Goal: Task Accomplishment & Management: Use online tool/utility

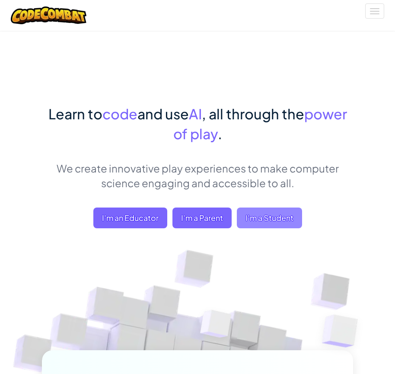
click at [280, 225] on span "I'm a Student" at bounding box center [269, 217] width 65 height 21
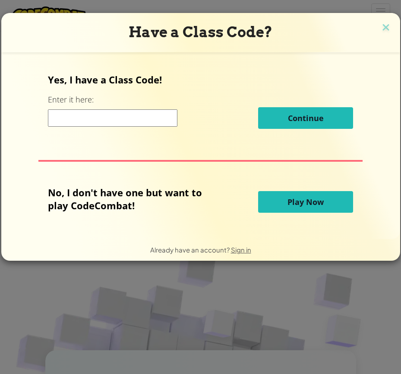
click at [329, 200] on button "Play Now" at bounding box center [305, 202] width 95 height 22
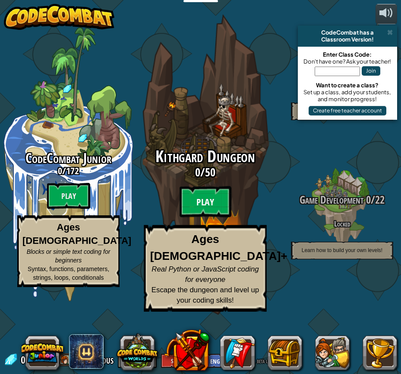
click at [209, 217] on btn "Play" at bounding box center [206, 201] width 52 height 31
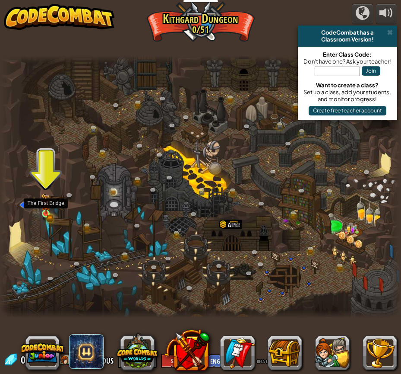
click at [48, 205] on img at bounding box center [46, 204] width 6 height 6
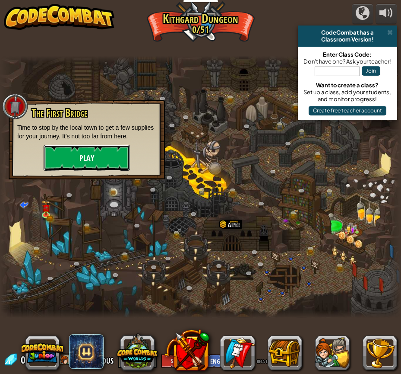
click at [93, 159] on button "Play" at bounding box center [87, 158] width 86 height 26
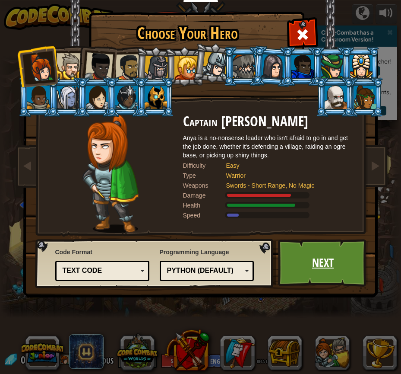
click at [340, 260] on link "Next" at bounding box center [323, 263] width 90 height 48
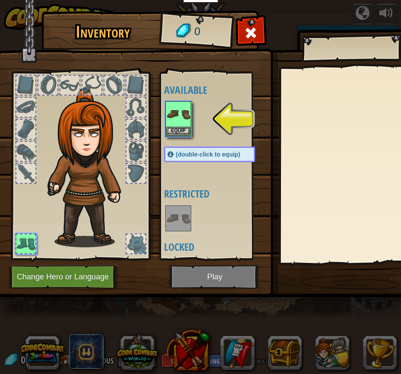
click at [209, 281] on img at bounding box center [216, 141] width 439 height 314
click at [181, 134] on button "Equip" at bounding box center [178, 130] width 24 height 9
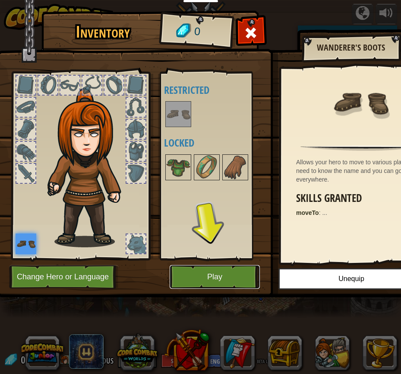
click at [239, 274] on button "Play" at bounding box center [215, 277] width 90 height 24
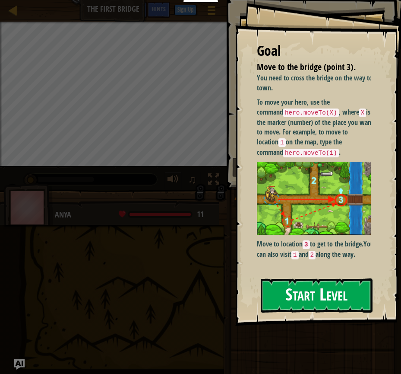
click at [306, 294] on button "Start Level" at bounding box center [317, 295] width 112 height 34
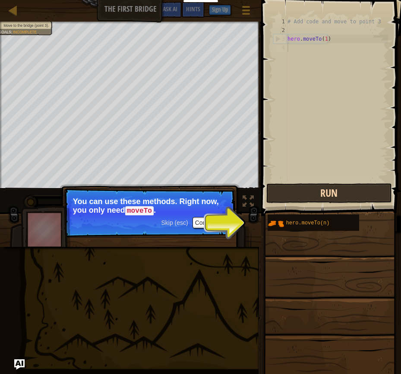
click at [328, 191] on button "Run" at bounding box center [330, 193] width 126 height 20
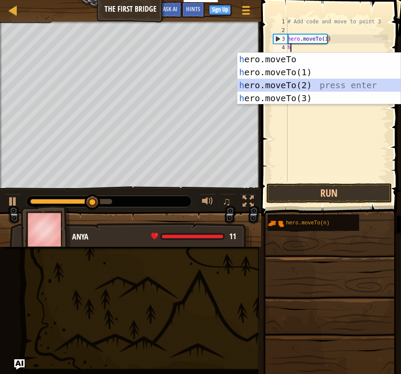
click at [305, 88] on div "h ero.moveTo press enter h ero.moveTo(1) press enter h ero.moveTo(2) press ente…" at bounding box center [319, 92] width 163 height 78
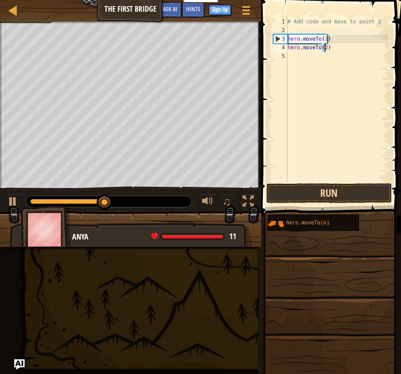
type textarea "hero.moveTo(2)"
click at [332, 193] on button "Run" at bounding box center [330, 193] width 126 height 20
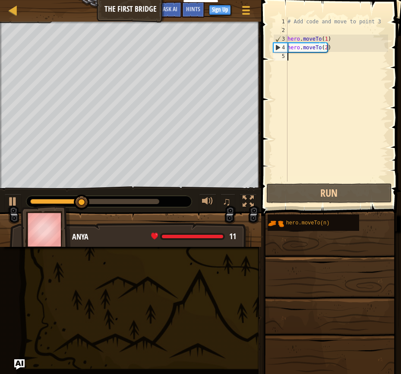
click at [308, 61] on div "# Add code and move to point 3 hero . moveTo ( 1 ) hero . moveTo ( 2 )" at bounding box center [337, 107] width 102 height 181
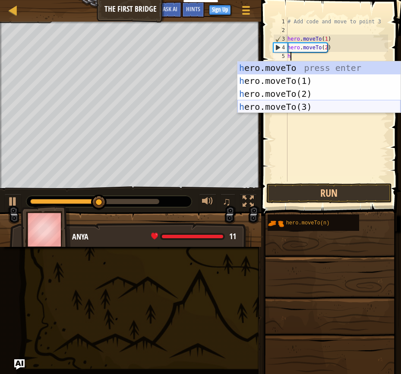
click at [295, 102] on div "h ero.moveTo press enter h ero.moveTo(1) press enter h ero.moveTo(2) press ente…" at bounding box center [319, 100] width 163 height 78
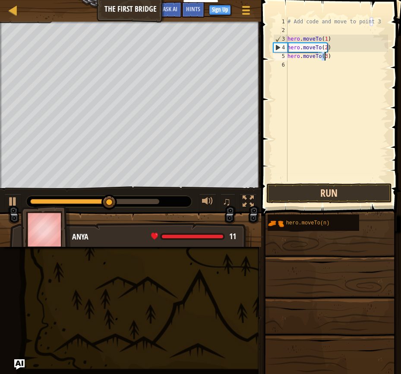
type textarea "hero.moveTo(3)"
click at [338, 197] on button "Run" at bounding box center [330, 193] width 126 height 20
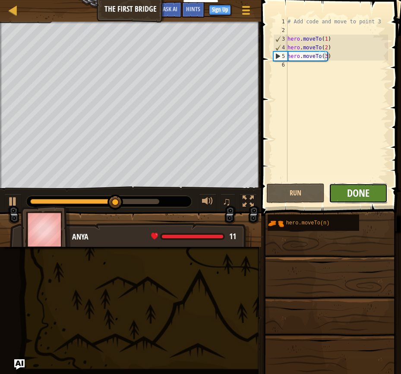
click at [356, 190] on span "Done" at bounding box center [358, 193] width 22 height 14
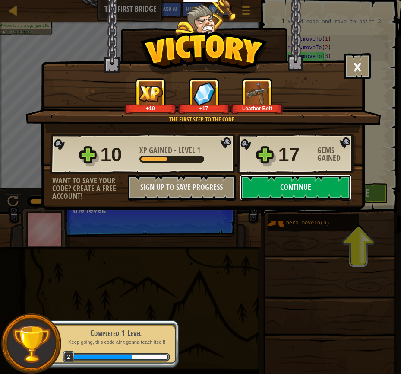
click at [308, 194] on button "Continue" at bounding box center [295, 188] width 111 height 26
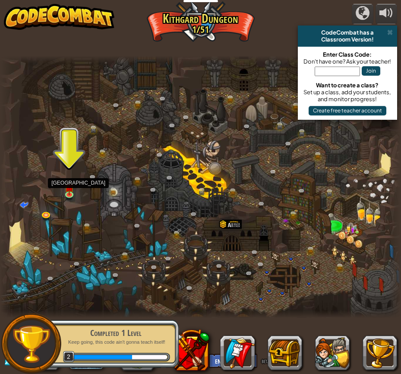
drag, startPoint x: 65, startPoint y: 190, endPoint x: 55, endPoint y: 190, distance: 9.5
click at [65, 190] on img at bounding box center [68, 187] width 9 height 16
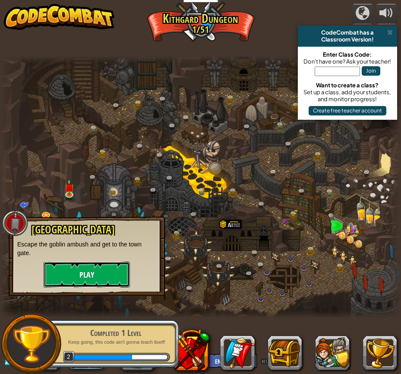
click at [92, 278] on button "Play" at bounding box center [87, 274] width 86 height 26
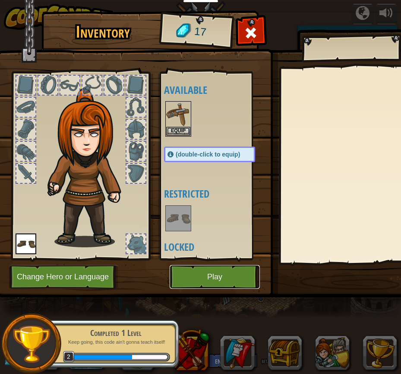
click at [225, 278] on button "Play" at bounding box center [215, 277] width 90 height 24
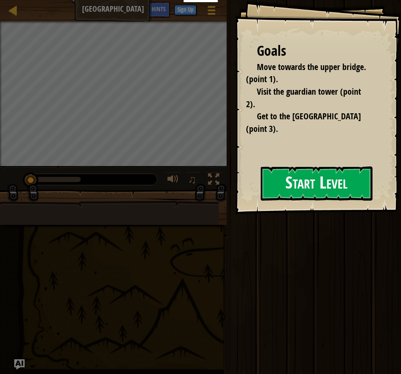
click at [263, 189] on button "Start Level" at bounding box center [317, 183] width 112 height 34
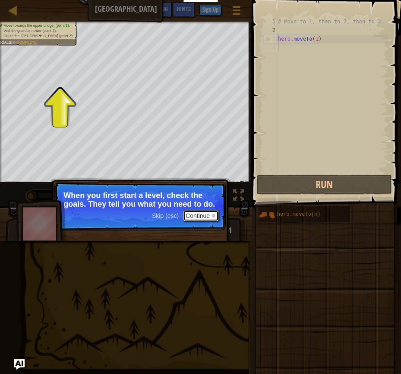
click at [193, 212] on button "Continue" at bounding box center [201, 215] width 36 height 11
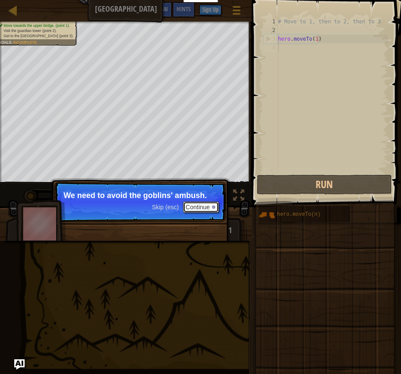
click at [196, 206] on button "Continue" at bounding box center [201, 206] width 36 height 11
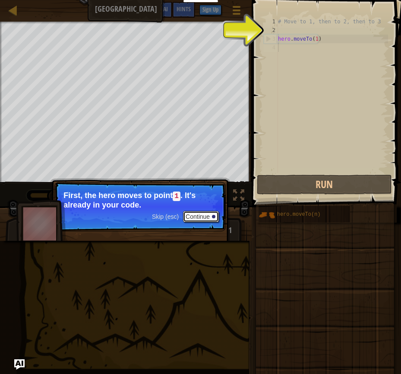
click at [198, 212] on button "Continue" at bounding box center [201, 216] width 36 height 11
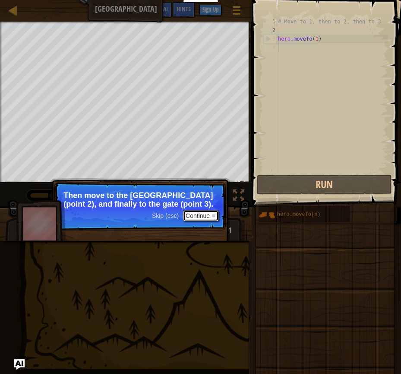
click at [204, 214] on button "Continue" at bounding box center [201, 215] width 36 height 11
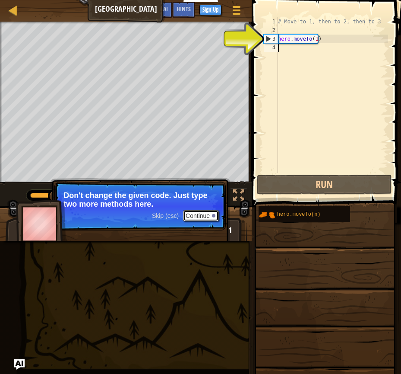
click at [212, 213] on button "Continue" at bounding box center [201, 215] width 36 height 11
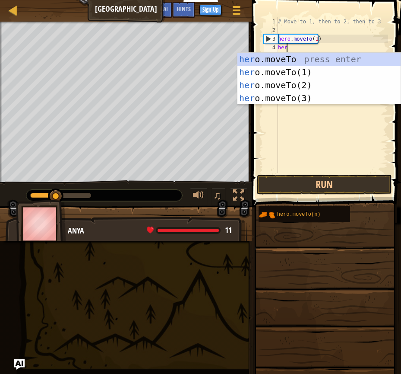
scroll to position [4, 0]
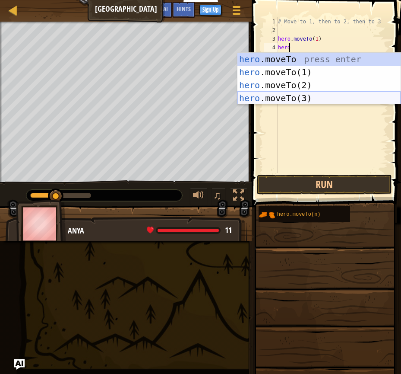
click at [278, 101] on div "hero .moveTo press enter hero .moveTo(1) press enter hero .moveTo(2) press ente…" at bounding box center [319, 92] width 163 height 78
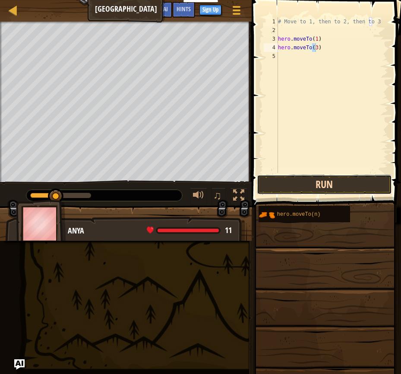
click at [323, 182] on button "Run" at bounding box center [324, 185] width 135 height 20
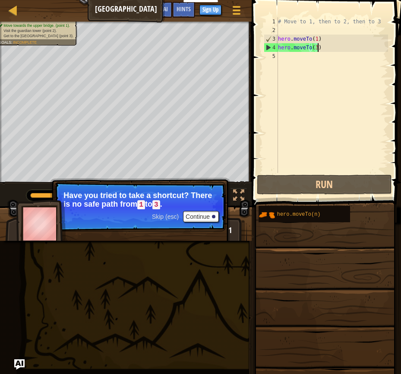
click at [321, 46] on div "# Move to 1, then to 2, then to 3 hero . moveTo ( 1 ) hero . moveTo ( 3 )" at bounding box center [332, 103] width 112 height 173
click at [321, 35] on div "# Move to 1, then to 2, then to 3 hero . moveTo ( 1 ) hero . moveTo ( 3 )" at bounding box center [332, 103] width 112 height 173
type textarea "hero.moveTo(1)"
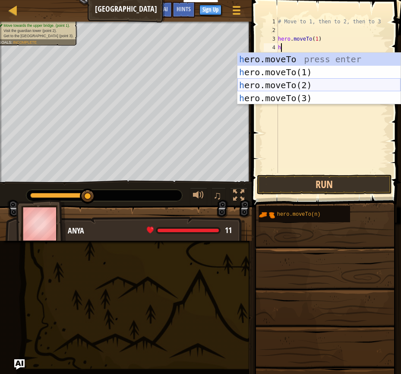
click at [339, 89] on div "h ero.moveTo press enter h ero.moveTo(1) press enter h ero.moveTo(2) press ente…" at bounding box center [319, 92] width 163 height 78
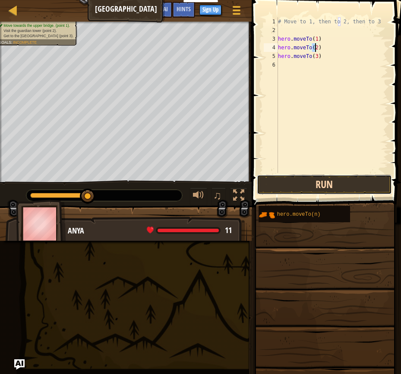
click at [321, 179] on button "Run" at bounding box center [324, 185] width 135 height 20
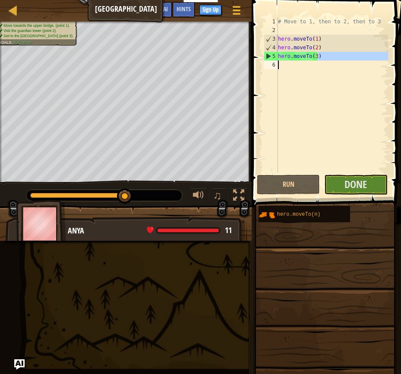
drag, startPoint x: 319, startPoint y: 59, endPoint x: 413, endPoint y: 95, distance: 101.0
click at [394, 0] on html "Educators Create Free Account School & District Solutions Teacher Toolkit Previ…" at bounding box center [200, 0] width 401 height 0
click at [332, 55] on div "# Move to 1, then to 2, then to 3 hero . moveTo ( 1 ) hero . moveTo ( 2 ) hero …" at bounding box center [332, 95] width 112 height 156
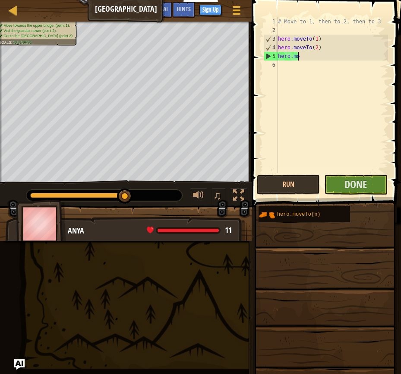
type textarea "h"
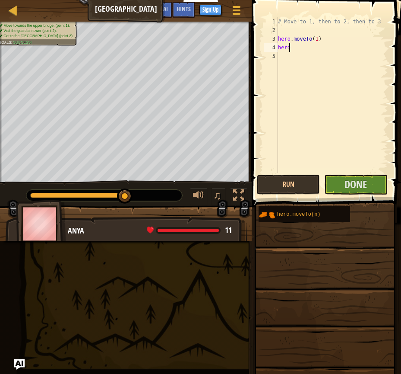
type textarea "h"
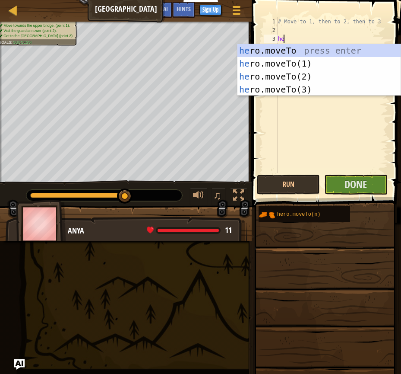
scroll to position [4, 0]
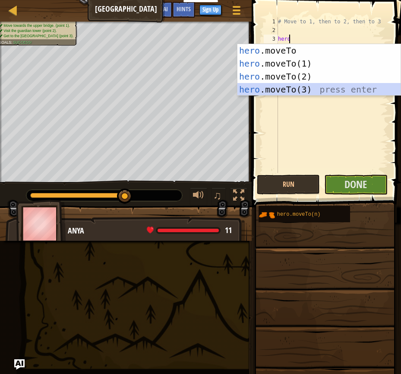
click at [305, 89] on div "hero .moveTo press enter hero .moveTo(1) press enter hero .moveTo(2) press ente…" at bounding box center [319, 83] width 163 height 78
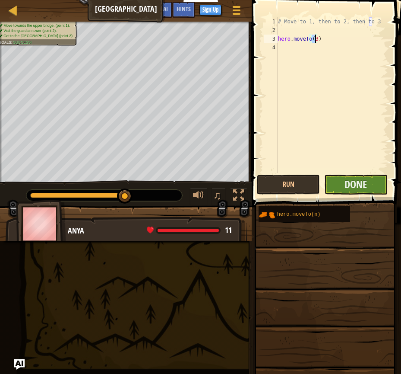
type textarea "hero.moveTo(3)"
click at [372, 188] on button "Done" at bounding box center [355, 185] width 63 height 20
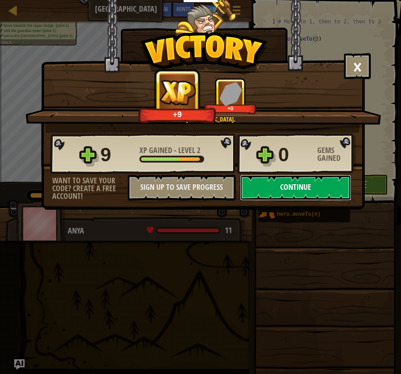
click at [323, 188] on button "Continue" at bounding box center [295, 188] width 111 height 26
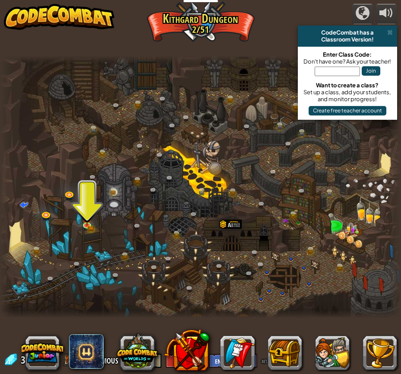
click at [85, 193] on div at bounding box center [200, 187] width 401 height 262
click at [89, 219] on img at bounding box center [87, 214] width 9 height 20
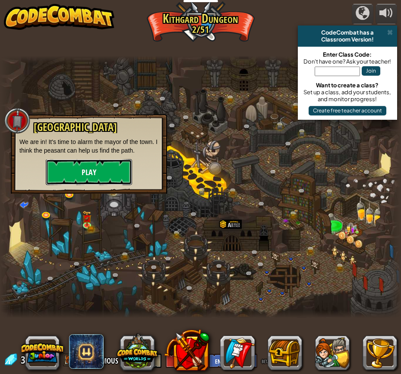
click at [71, 175] on button "Play" at bounding box center [89, 172] width 86 height 26
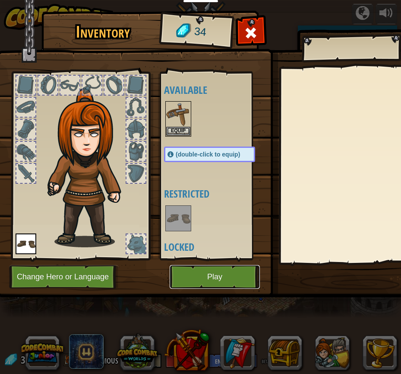
click at [230, 281] on button "Play" at bounding box center [215, 277] width 90 height 24
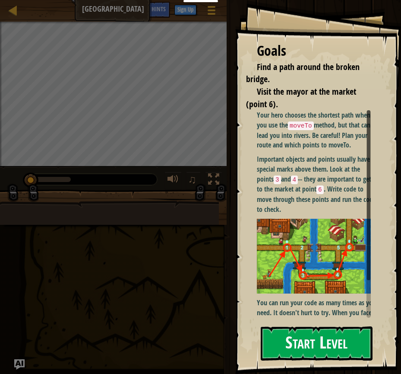
click at [332, 348] on button "Start Level" at bounding box center [317, 343] width 112 height 34
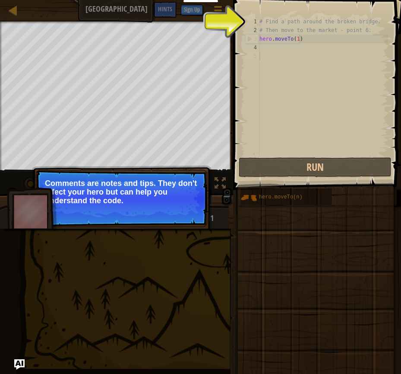
click at [292, 59] on div "# Find a path around the broken bridge. # Then move to the market - point 6. he…" at bounding box center [323, 95] width 130 height 156
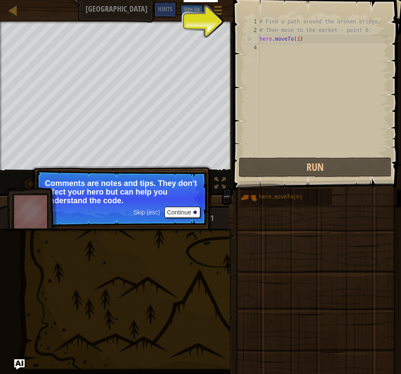
click at [137, 209] on span "Skip (esc)" at bounding box center [146, 212] width 27 height 7
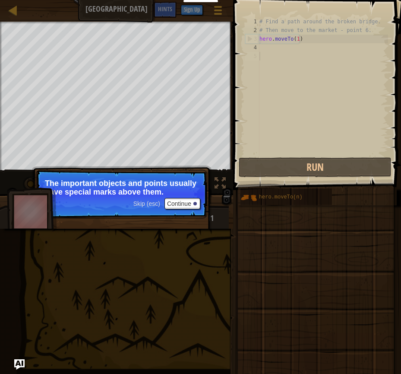
click at [152, 207] on div "Skip (esc) Continue" at bounding box center [166, 203] width 67 height 11
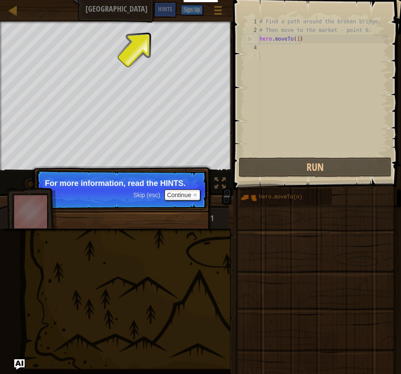
click at [151, 197] on span "Skip (esc)" at bounding box center [146, 194] width 27 height 7
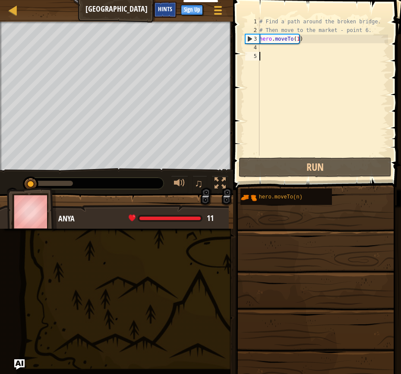
click at [175, 15] on div "Hints" at bounding box center [165, 10] width 23 height 16
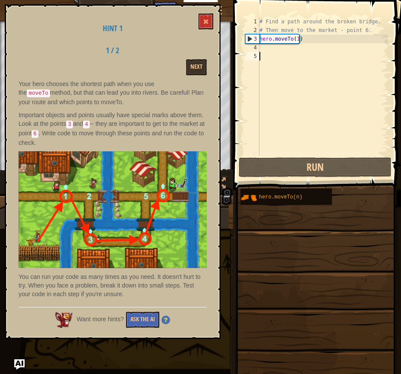
click at [268, 102] on div "# Find a path around the broken bridge. # Then move to the market - point 6. he…" at bounding box center [323, 95] width 130 height 156
click at [210, 24] on button at bounding box center [206, 21] width 15 height 16
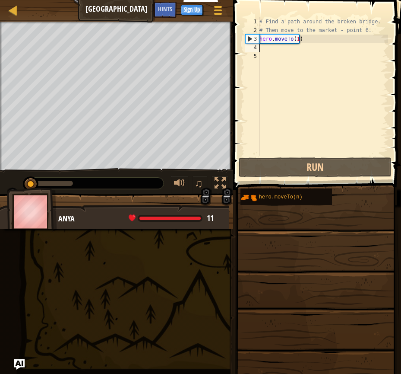
click at [280, 50] on div "# Find a path around the broken bridge. # Then move to the market - point 6. he…" at bounding box center [323, 95] width 130 height 156
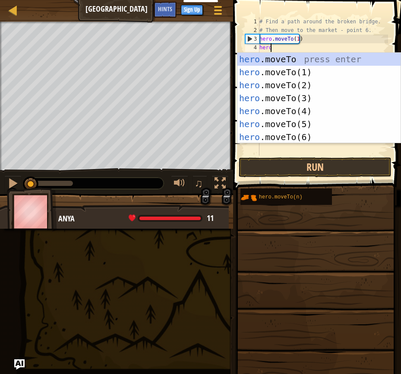
scroll to position [4, 0]
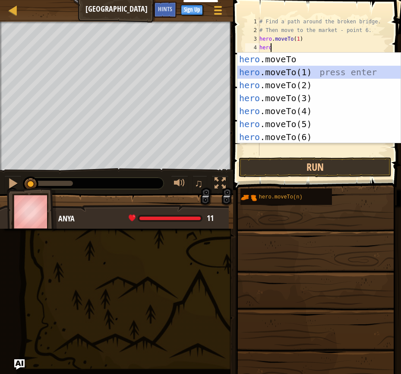
click at [285, 67] on div "hero .moveTo press enter hero .moveTo(1) press enter hero .moveTo(2) press ente…" at bounding box center [319, 111] width 163 height 117
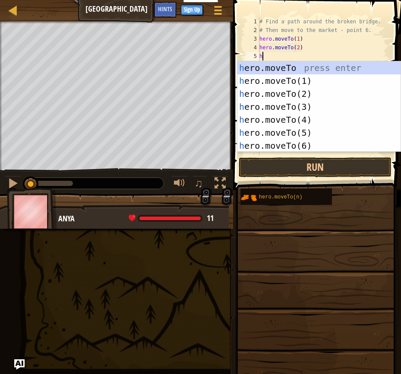
scroll to position [4, 3]
click at [302, 111] on div "h ero.moveTo press enter h ero.moveTo(1) press enter h ero.moveTo(2) press ente…" at bounding box center [319, 119] width 163 height 117
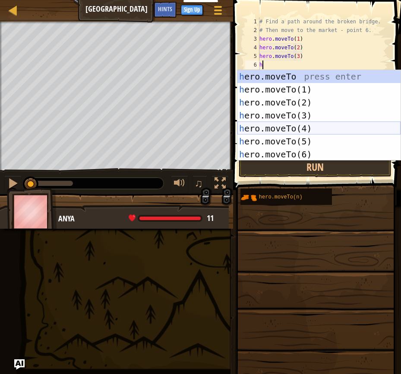
click at [294, 127] on div "h ero.moveTo press enter h ero.moveTo(1) press enter h ero.moveTo(2) press ente…" at bounding box center [319, 128] width 163 height 117
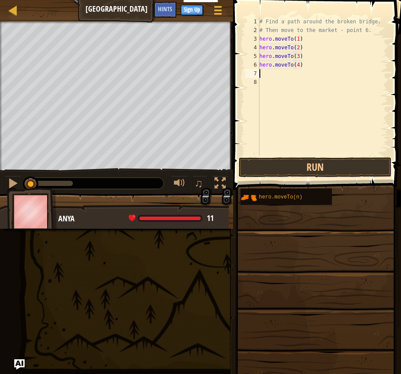
type textarea "hero.moveTo(4)j"
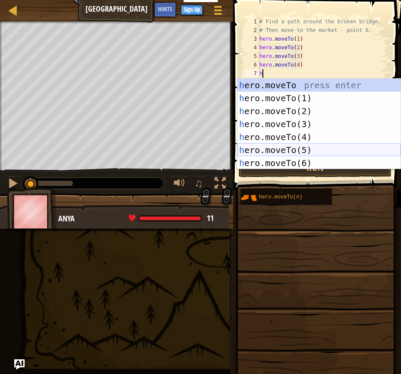
click at [297, 154] on div "h ero.moveTo press enter h ero.moveTo(1) press enter h ero.moveTo(2) press ente…" at bounding box center [319, 137] width 163 height 117
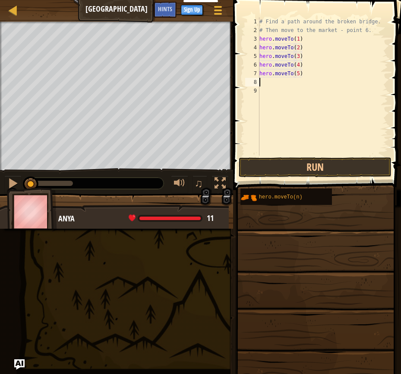
type textarea "hero.moveTo(5)j"
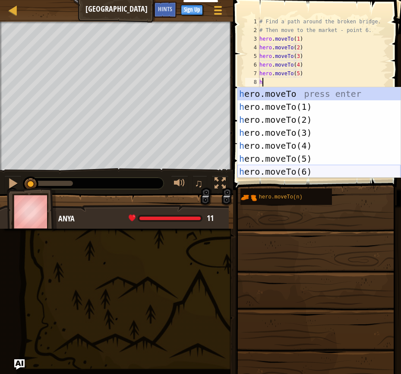
click at [295, 166] on div "h ero.moveTo press enter h ero.moveTo(1) press enter h ero.moveTo(2) press ente…" at bounding box center [319, 145] width 163 height 117
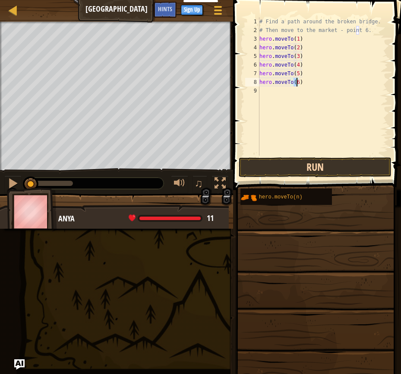
type textarea "hero.moveTo(6)"
click at [307, 166] on button "Run" at bounding box center [315, 167] width 153 height 20
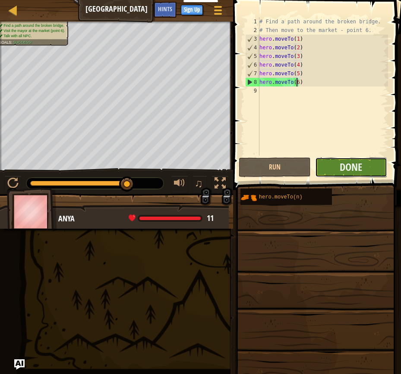
click at [337, 159] on button "Done" at bounding box center [351, 167] width 72 height 20
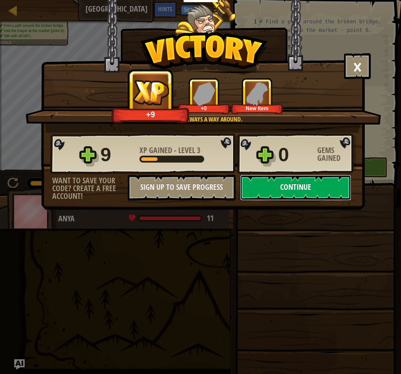
click at [296, 190] on button "Continue" at bounding box center [295, 188] width 111 height 26
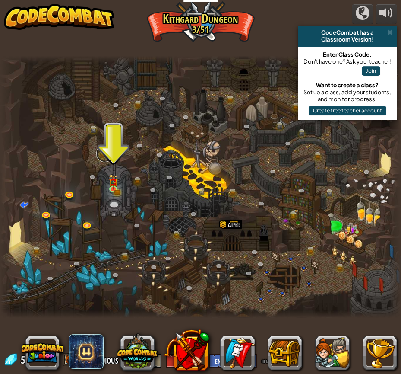
click at [107, 152] on link at bounding box center [104, 153] width 17 height 17
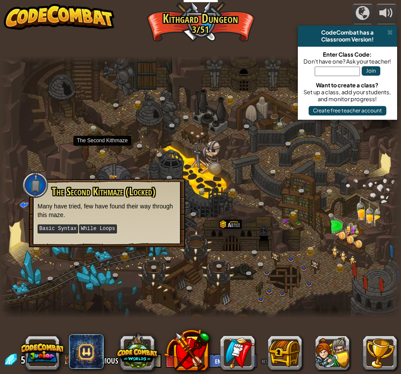
click at [155, 204] on p "Many have tried, few have found their way through this maze." at bounding box center [107, 210] width 139 height 17
click at [167, 296] on div at bounding box center [200, 187] width 401 height 262
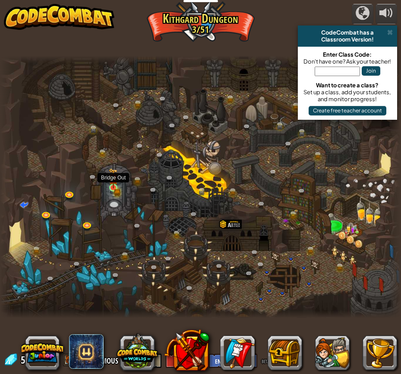
click at [113, 185] on img at bounding box center [113, 178] width 9 height 20
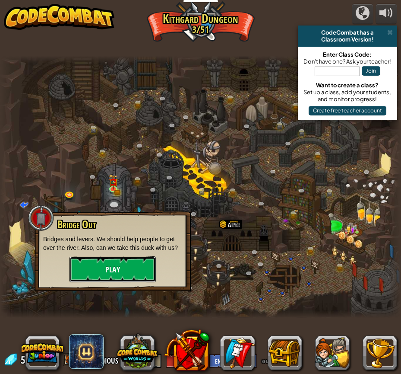
click at [114, 268] on button "Play" at bounding box center [113, 269] width 86 height 26
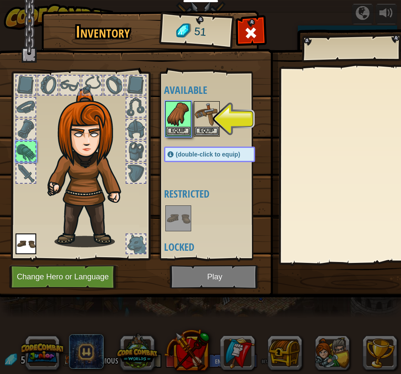
click at [200, 264] on img at bounding box center [216, 141] width 439 height 314
click at [201, 278] on img at bounding box center [216, 141] width 439 height 314
click at [197, 280] on img at bounding box center [216, 141] width 439 height 314
click at [178, 118] on img at bounding box center [178, 114] width 24 height 24
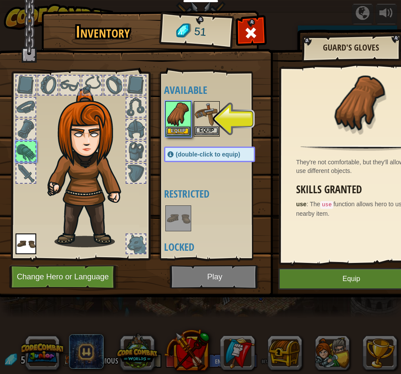
click at [206, 125] on img at bounding box center [207, 114] width 24 height 24
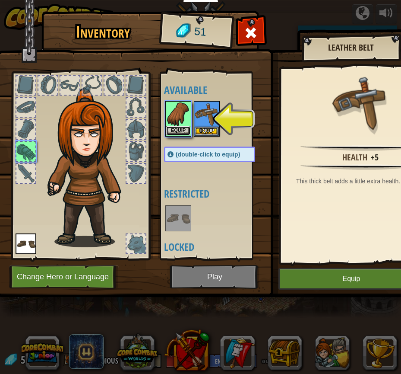
click at [173, 128] on button "Equip" at bounding box center [178, 130] width 24 height 9
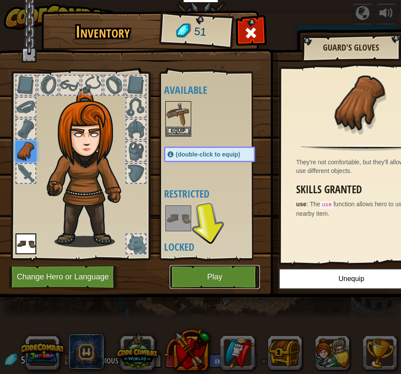
click at [229, 285] on button "Play" at bounding box center [215, 277] width 90 height 24
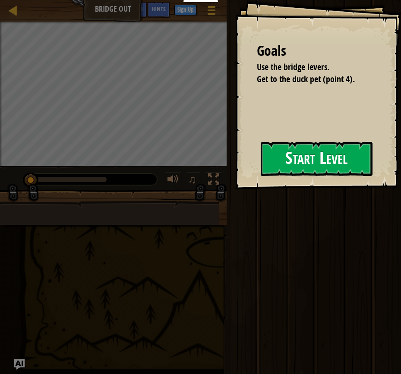
click at [300, 167] on button "Start Level" at bounding box center [317, 159] width 112 height 34
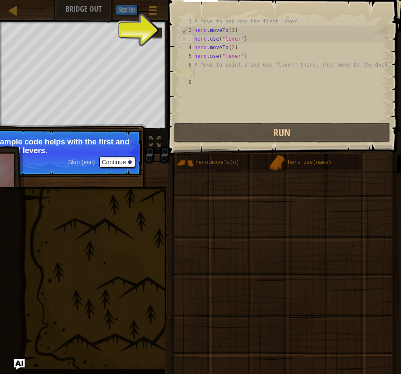
click at [89, 159] on span "Skip (esc)" at bounding box center [81, 162] width 27 height 7
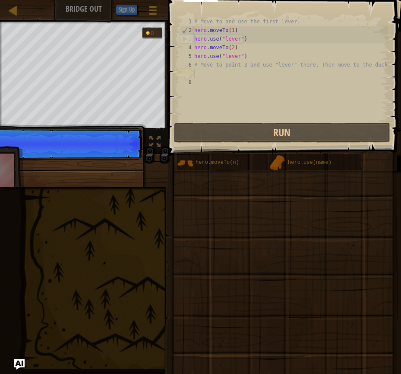
scroll to position [4, 0]
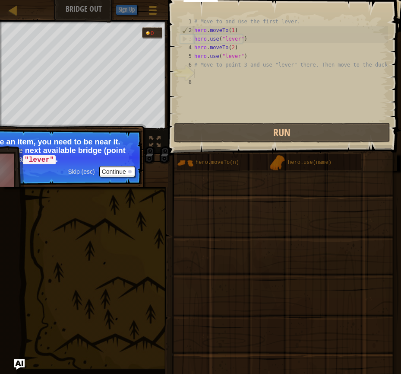
click at [81, 170] on span "Skip (esc)" at bounding box center [81, 171] width 27 height 7
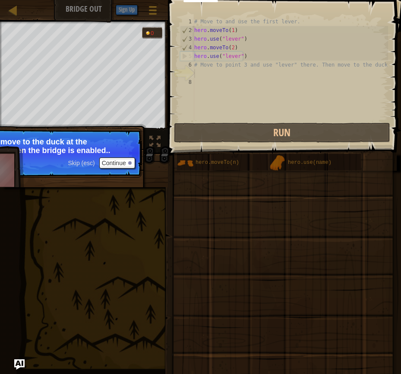
click at [88, 154] on p "Then move to the duck at the [GEOGRAPHIC_DATA] when the bridge is enabled.." at bounding box center [56, 146] width 153 height 18
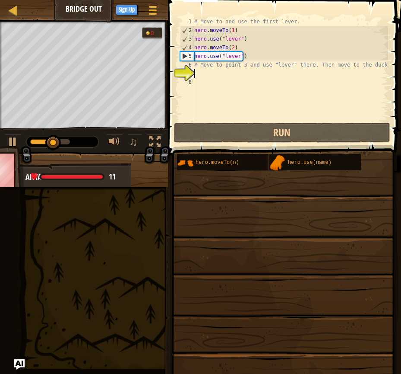
click at [213, 69] on div "# Move to and use the first lever. hero . moveTo ( 1 ) hero . use ( "lever" ) h…" at bounding box center [291, 77] width 196 height 121
click at [263, 40] on div "# Move to and use the first lever. hero . moveTo ( 1 ) hero . use ( "lever" ) h…" at bounding box center [291, 77] width 196 height 121
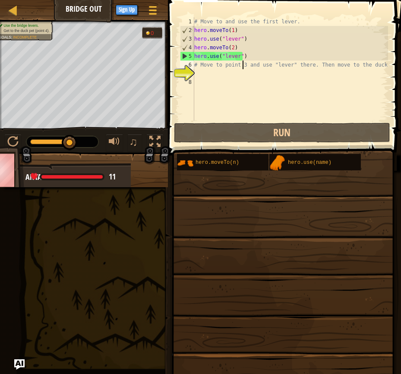
click at [244, 69] on div "# Move to and use the first lever. hero . moveTo ( 1 ) hero . use ( "lever" ) h…" at bounding box center [291, 77] width 196 height 121
drag, startPoint x: 195, startPoint y: 67, endPoint x: 216, endPoint y: 63, distance: 21.0
click at [196, 66] on div "# Move to and use the first lever. hero . moveTo ( 1 ) hero . use ( "lever" ) h…" at bounding box center [291, 77] width 196 height 121
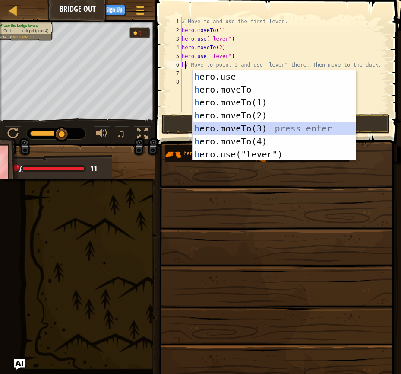
click at [234, 131] on div "h ero.use press enter h ero.moveTo press enter h ero.moveTo(1) press enter h er…" at bounding box center [274, 128] width 163 height 117
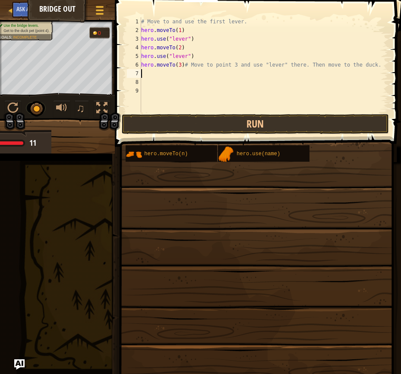
scroll to position [4, 18]
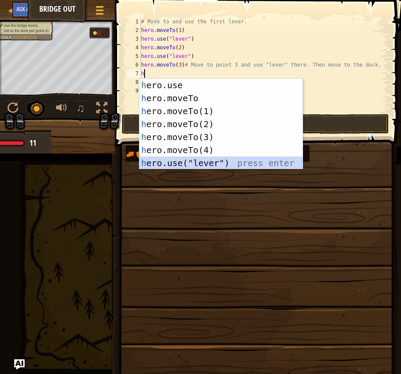
click at [195, 161] on div "h ero.use press enter h ero.moveTo press enter h ero.moveTo(1) press enter h er…" at bounding box center [221, 137] width 163 height 117
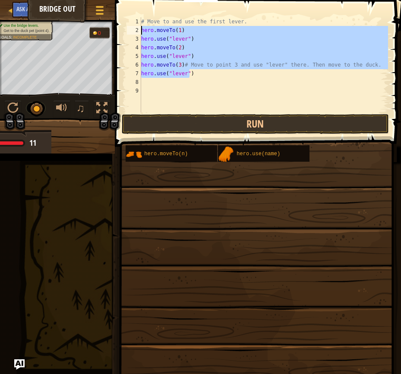
drag, startPoint x: 205, startPoint y: 75, endPoint x: 138, endPoint y: 29, distance: 80.5
click at [138, 29] on div "hero.use("lever") 1 2 3 4 5 6 7 8 9 # Move to and use the first lever. hero . m…" at bounding box center [256, 64] width 263 height 95
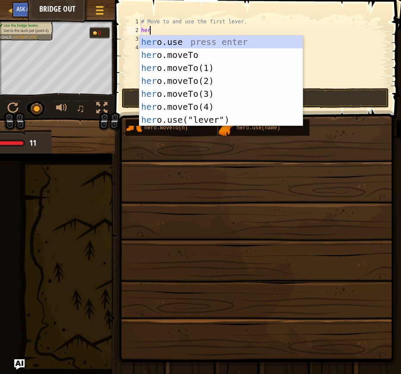
scroll to position [4, 0]
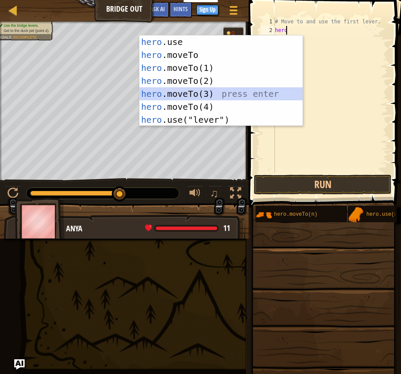
click at [181, 89] on div "hero .use press enter hero .moveTo press enter hero .moveTo(1) press enter hero…" at bounding box center [221, 93] width 163 height 117
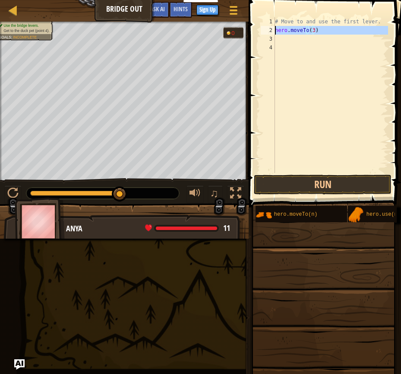
click at [273, 28] on div "2" at bounding box center [268, 30] width 14 height 9
type textarea "# Move to and use thhero.moveTo(3)"
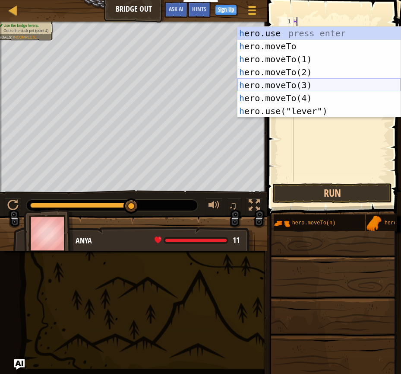
click at [279, 80] on div "h ero.use press enter h ero.moveTo press enter h ero.moveTo(1) press enter h er…" at bounding box center [319, 85] width 163 height 117
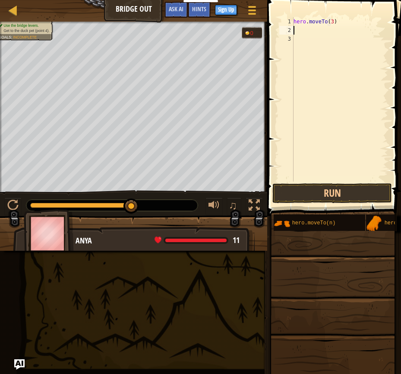
scroll to position [4, 3]
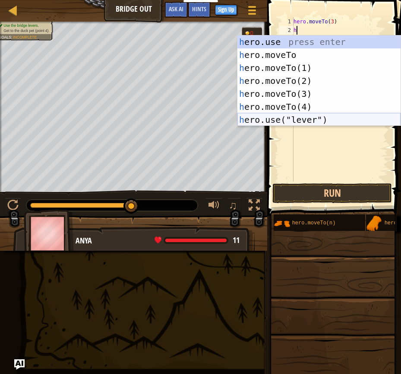
click at [288, 116] on div "h ero.use press enter h ero.moveTo press enter h ero.moveTo(1) press enter h er…" at bounding box center [319, 93] width 163 height 117
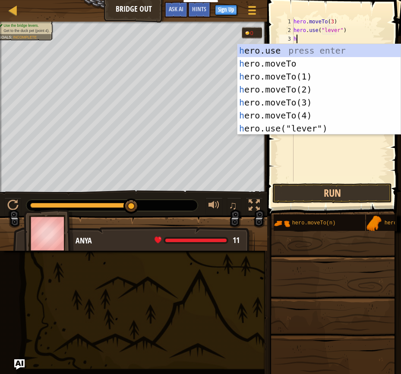
type textarea "hero.use("lever")h"
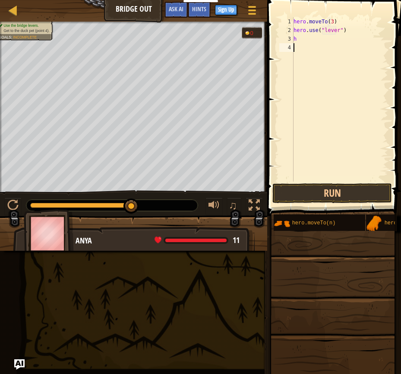
click at [365, 171] on div "hero . moveTo ( 3 ) hero . use ( "lever" ) h" at bounding box center [340, 107] width 96 height 181
type textarea "h"
click at [295, 196] on button "Run" at bounding box center [333, 193] width 120 height 20
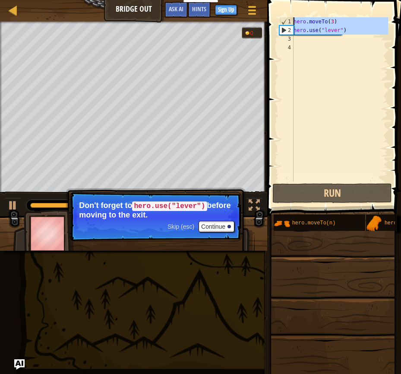
drag, startPoint x: 300, startPoint y: 39, endPoint x: 300, endPoint y: 1, distance: 38.0
click at [300, 4] on div "1 2 3 4 hero . moveTo ( 3 ) hero . use ( "lever" ) הההההההההההההההההההההההההההה…" at bounding box center [333, 124] width 136 height 241
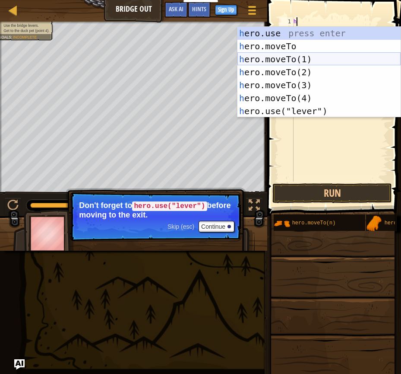
click at [290, 58] on div "h ero.use press enter h ero.moveTo press enter h ero.moveTo(1) press enter h er…" at bounding box center [319, 85] width 163 height 117
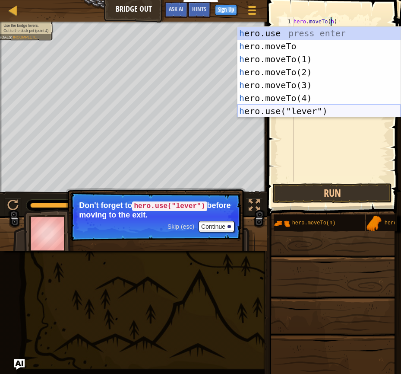
click at [299, 107] on div "h ero.use press enter h ero.moveTo press enter h ero.moveTo(1) press enter h er…" at bounding box center [319, 85] width 163 height 117
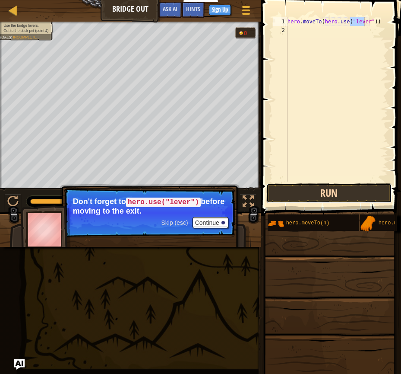
click at [338, 194] on button "Run" at bounding box center [330, 193] width 126 height 20
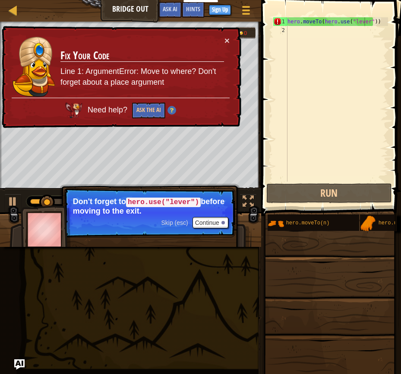
click at [225, 35] on div "× Fix Your Code Line 1: ArgumentError: Move to where? Don't forget about a plac…" at bounding box center [120, 77] width 241 height 102
click at [224, 38] on td "Fix Your Code Line 1: ArgumentError: Move to where? Don't forget about a place …" at bounding box center [142, 67] width 165 height 62
click at [226, 38] on button "×" at bounding box center [227, 40] width 5 height 9
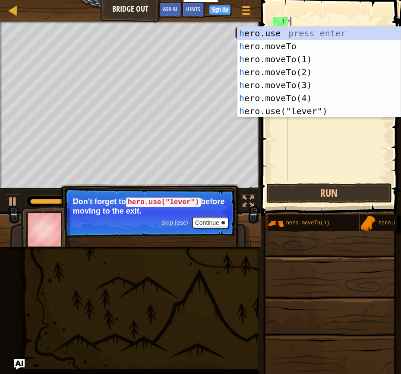
scroll to position [4, 0]
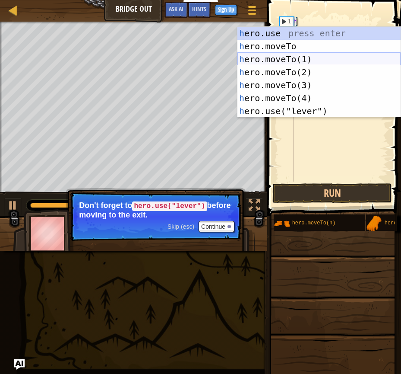
click at [336, 58] on div "h ero.use press enter h ero.moveTo press enter h ero.moveTo(1) press enter h er…" at bounding box center [319, 85] width 163 height 117
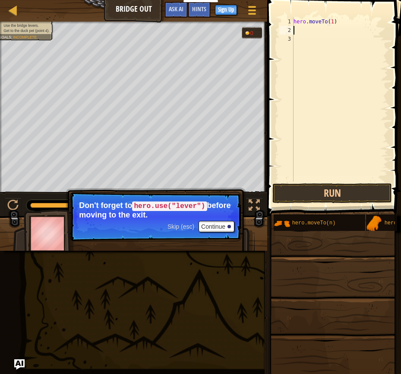
scroll to position [4, 3]
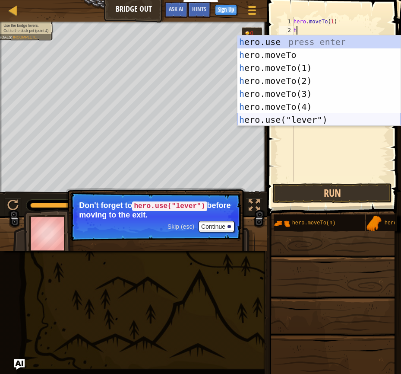
click at [322, 117] on div "h ero.use press enter h ero.moveTo press enter h ero.moveTo(1) press enter h er…" at bounding box center [319, 93] width 163 height 117
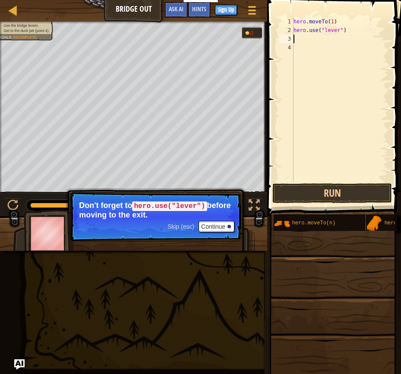
scroll to position [4, 4]
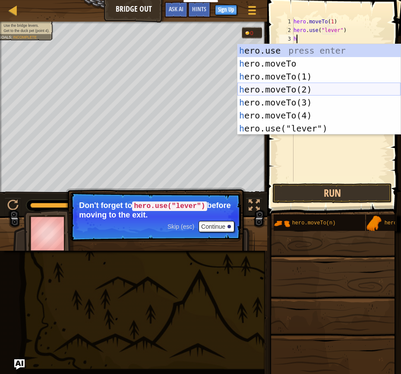
click at [287, 86] on div "h ero.use press enter h ero.moveTo press enter h ero.moveTo(1) press enter h er…" at bounding box center [319, 102] width 163 height 117
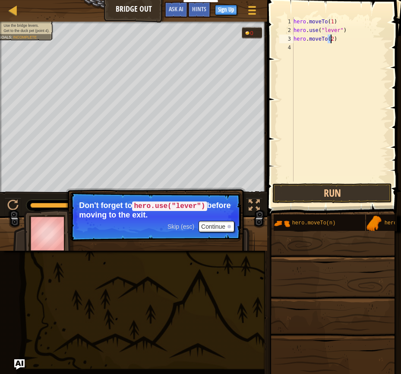
scroll to position [4, 3]
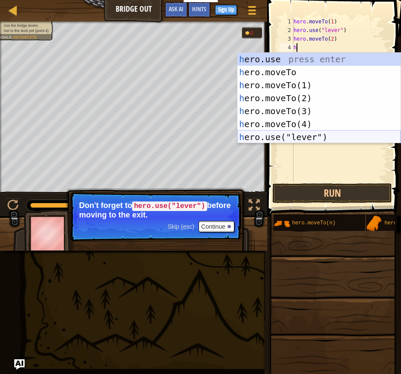
click at [298, 137] on div "h ero.use press enter h ero.moveTo press enter h ero.moveTo(1) press enter h er…" at bounding box center [319, 111] width 163 height 117
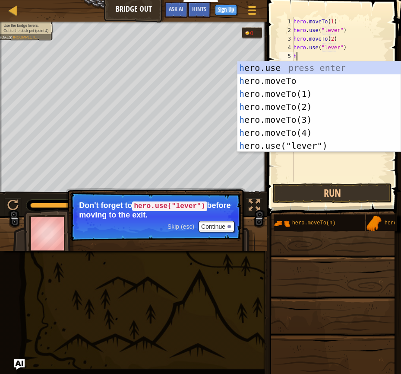
scroll to position [4, 4]
click at [298, 115] on div "h ero.use press enter h ero.moveTo press enter h ero.moveTo(1) press enter h er…" at bounding box center [319, 119] width 163 height 117
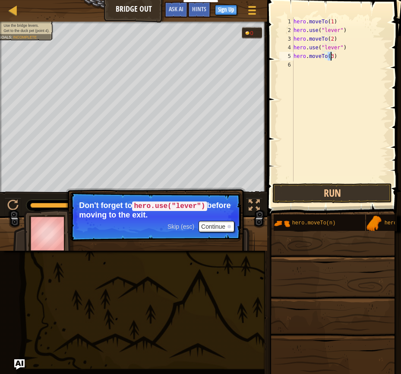
scroll to position [4, 3]
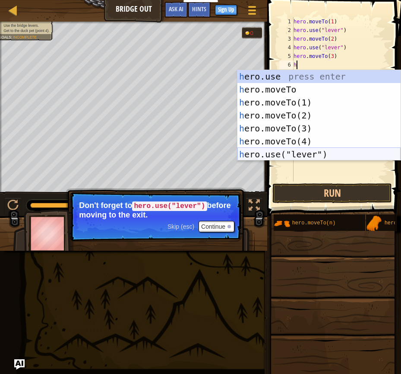
click at [310, 151] on div "h ero.use press enter h ero.moveTo press enter h ero.moveTo(1) press enter h er…" at bounding box center [319, 128] width 163 height 117
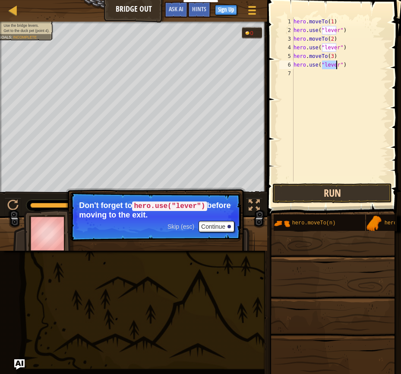
type textarea "hero.use("lever")"
click at [339, 194] on button "Run" at bounding box center [333, 193] width 120 height 20
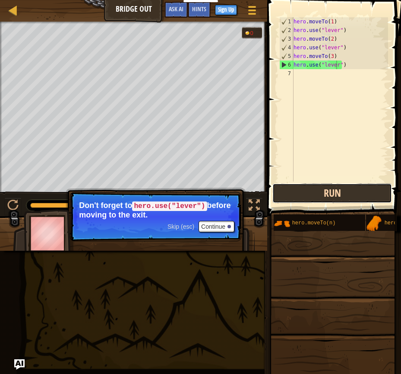
click at [340, 194] on button "Run" at bounding box center [333, 193] width 120 height 20
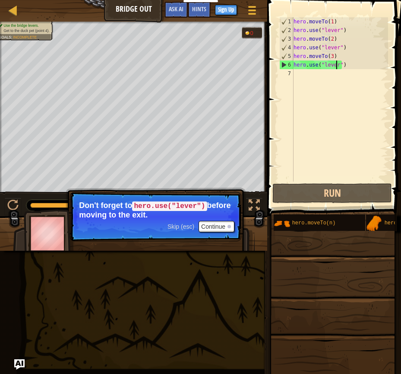
click at [331, 73] on div "hero . moveTo ( 1 ) hero . use ( "lever" ) hero . moveTo ( 2 ) hero . use ( "le…" at bounding box center [340, 107] width 96 height 181
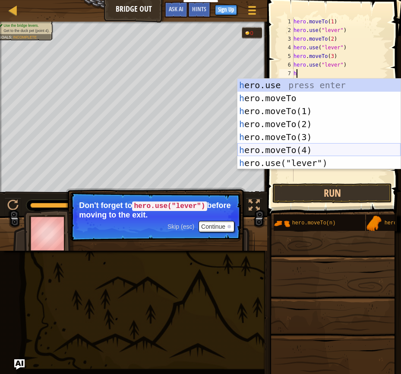
click at [319, 150] on div "h ero.use press enter h ero.moveTo press enter h ero.moveTo(1) press enter h er…" at bounding box center [319, 137] width 163 height 117
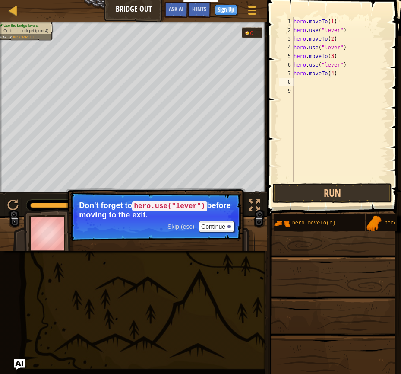
scroll to position [4, 3]
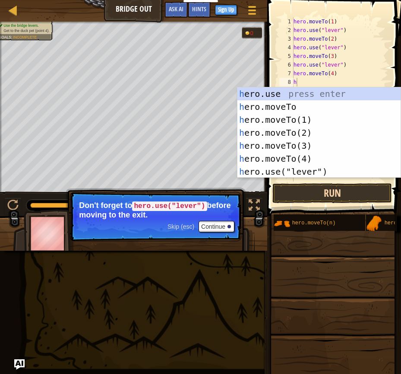
type textarea "h"
click at [340, 191] on button "Run" at bounding box center [333, 193] width 120 height 20
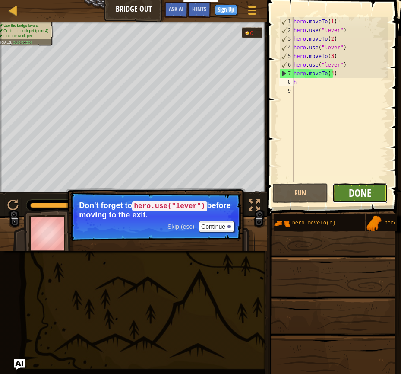
click at [371, 189] on span "Done" at bounding box center [360, 193] width 22 height 14
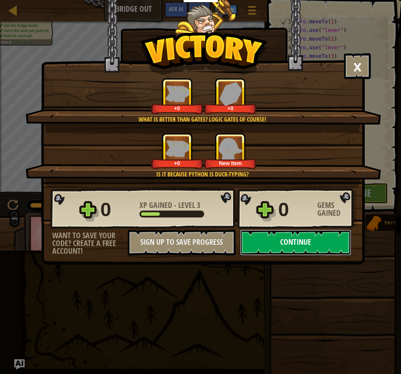
click at [298, 242] on button "Continue" at bounding box center [295, 242] width 111 height 26
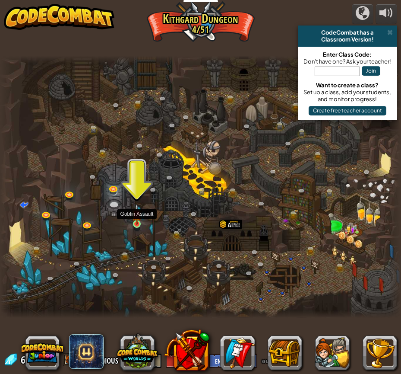
click at [135, 219] on img at bounding box center [136, 213] width 9 height 21
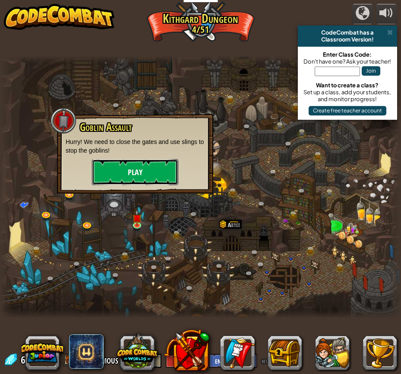
click at [140, 173] on button "Play" at bounding box center [135, 172] width 86 height 26
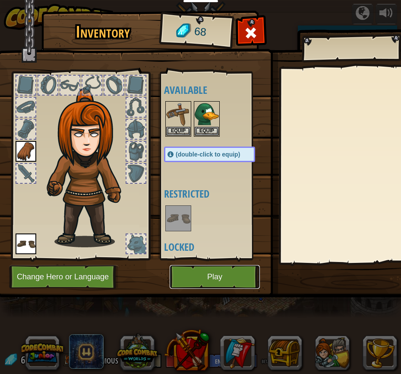
click at [218, 271] on button "Play" at bounding box center [215, 277] width 90 height 24
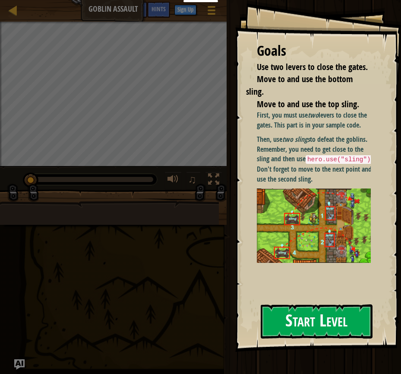
click at [320, 304] on button "Start Level" at bounding box center [317, 321] width 112 height 34
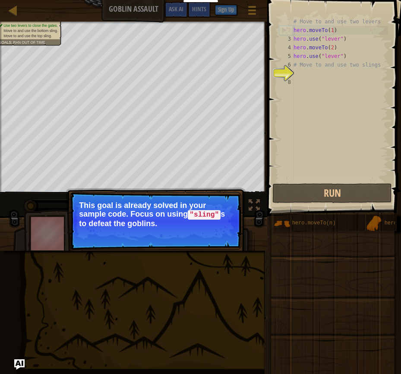
click at [343, 23] on div "# Move to and use two levers hero . moveTo ( 1 ) hero . use ( "lever" ) hero . …" at bounding box center [340, 107] width 96 height 181
type textarea "# Move to and use two levers"
click at [339, 80] on div "# Move to and use two levers hero . moveTo ( 1 ) hero . use ( "lever" ) hero . …" at bounding box center [340, 107] width 96 height 181
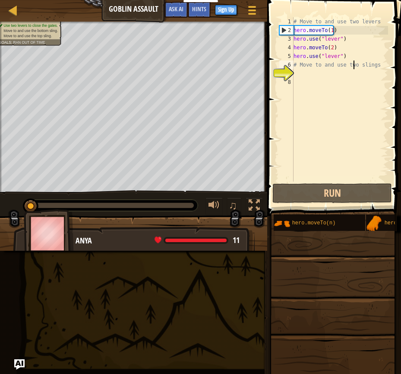
click at [355, 65] on div "# Move to and use two levers hero . moveTo ( 1 ) hero . use ( "lever" ) hero . …" at bounding box center [340, 107] width 96 height 181
click at [294, 63] on div "# Move to and use two levers hero . moveTo ( 1 ) hero . use ( "lever" ) hero . …" at bounding box center [340, 107] width 96 height 181
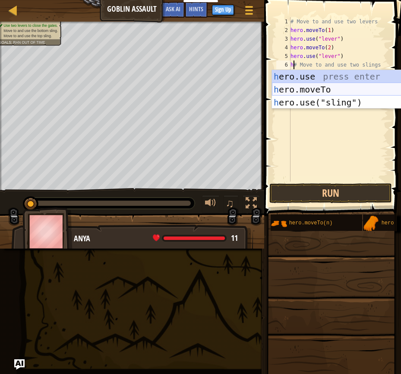
click at [344, 86] on div "h ero.use press enter h ero.moveTo press enter h ero.use("sling") press enter" at bounding box center [353, 102] width 163 height 65
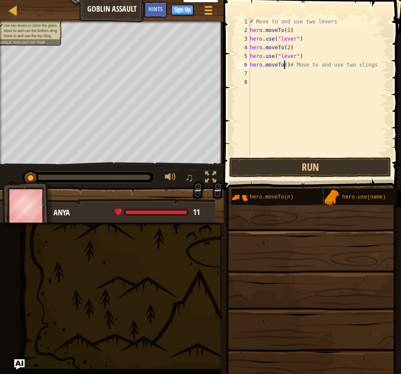
scroll to position [4, 3]
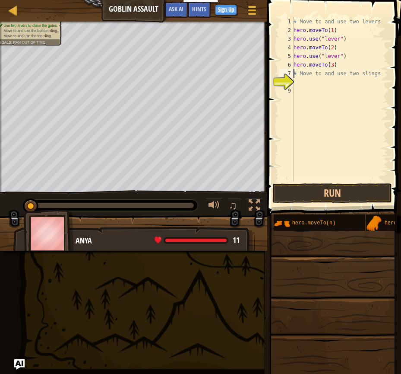
click at [334, 76] on div "# Move to and use two levers hero . moveTo ( 1 ) hero . use ( "lever" ) hero . …" at bounding box center [340, 107] width 96 height 181
click at [296, 73] on div "# Move to and use two levers hero . moveTo ( 1 ) hero . use ( "lever" ) hero . …" at bounding box center [340, 107] width 96 height 181
type textarea "#h Move to use two slings"
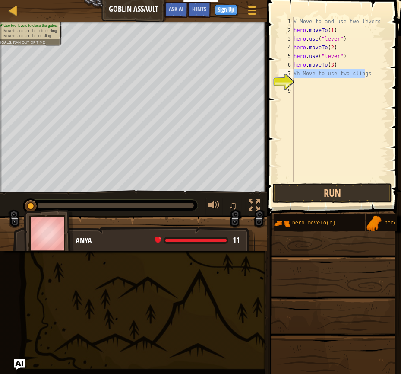
drag, startPoint x: 370, startPoint y: 71, endPoint x: 274, endPoint y: 72, distance: 95.5
click at [274, 72] on div "#h Move to use two slings 1 2 3 4 5 6 7 8 9 # Move to and use two levers hero .…" at bounding box center [333, 124] width 136 height 241
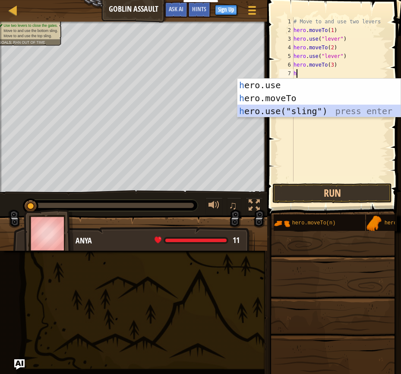
click at [319, 110] on div "h ero.use press enter h ero.moveTo press enter h ero.use("sling") press enter" at bounding box center [319, 111] width 163 height 65
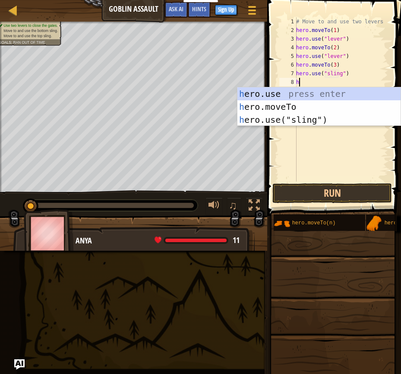
scroll to position [4, 4]
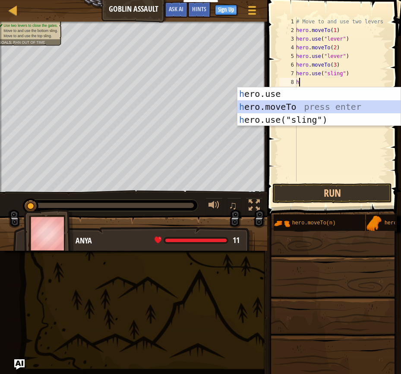
click at [340, 108] on div "h ero.use press enter h ero.moveTo press enter h ero.use("sling") press enter" at bounding box center [319, 119] width 163 height 65
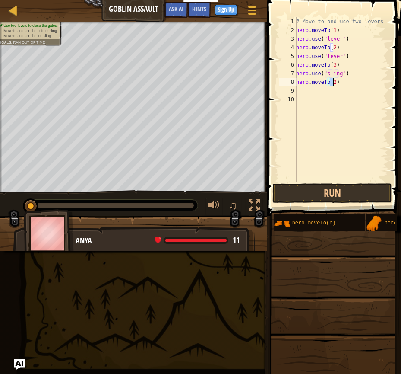
type textarea "hero.moveTo(4)"
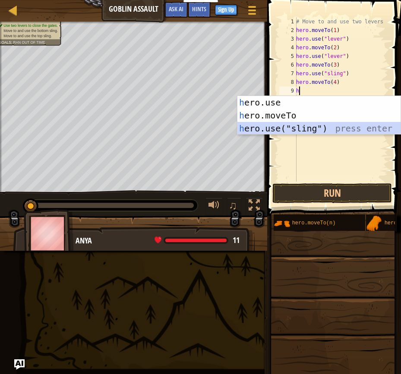
click at [330, 127] on div "h ero.use press enter h ero.moveTo press enter h ero.use("sling") press enter" at bounding box center [319, 128] width 163 height 65
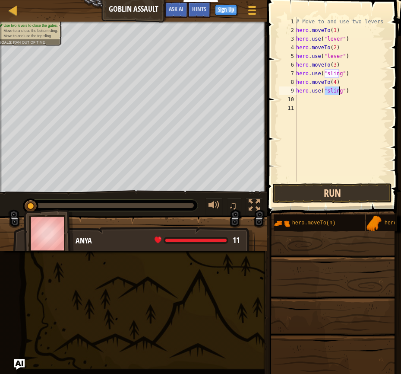
type textarea "hero.use("sling")"
click at [336, 198] on button "Run" at bounding box center [333, 193] width 120 height 20
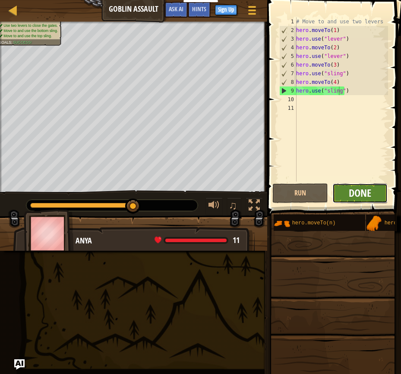
click at [354, 194] on span "Done" at bounding box center [360, 193] width 22 height 14
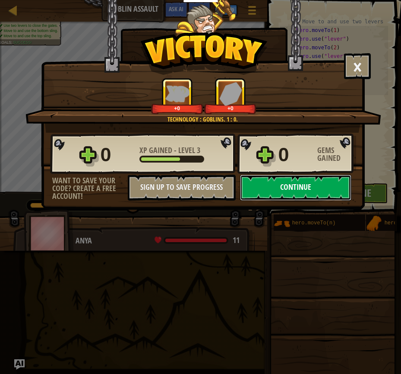
click at [302, 189] on button "Continue" at bounding box center [295, 188] width 111 height 26
